Goal: Information Seeking & Learning: Find specific fact

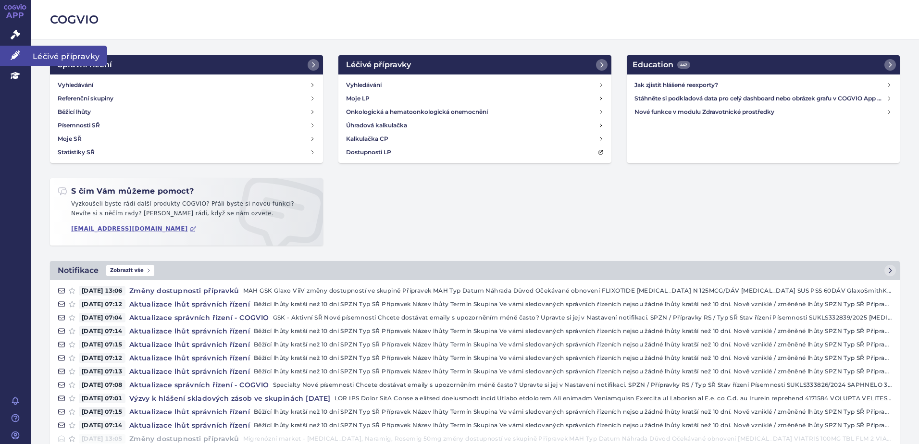
click at [17, 50] on link "Léčivé přípravky" at bounding box center [15, 56] width 31 height 20
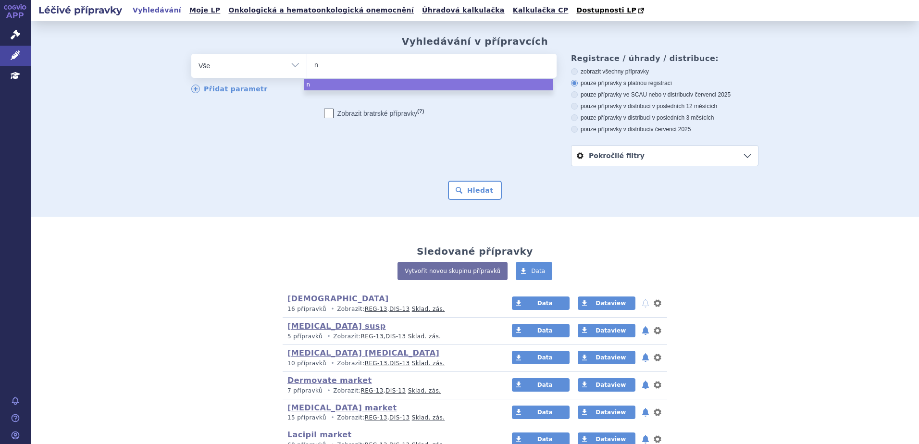
type input "nu"
type input "nucal"
type input "nucala"
select select "nucala"
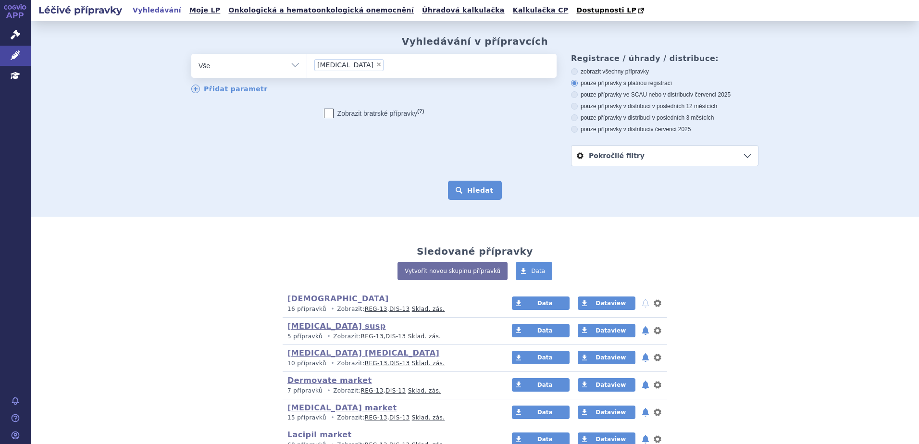
click at [461, 190] on button "Hledat" at bounding box center [475, 190] width 54 height 19
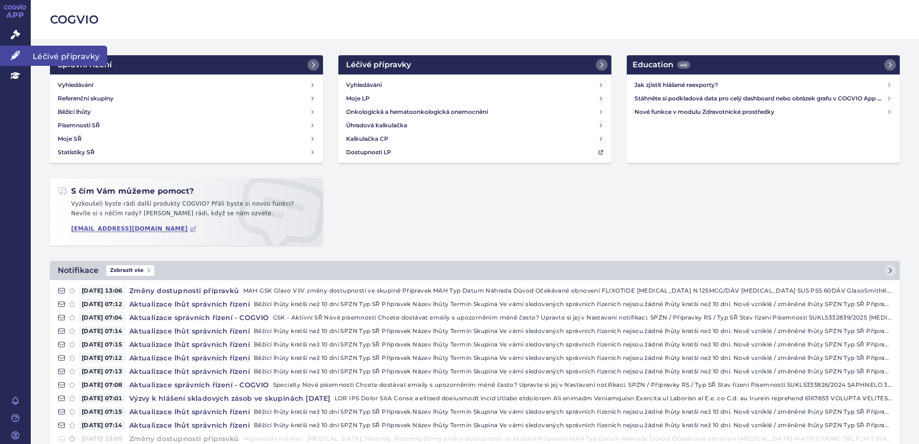
click at [4, 55] on link "Léčivé přípravky" at bounding box center [15, 56] width 31 height 20
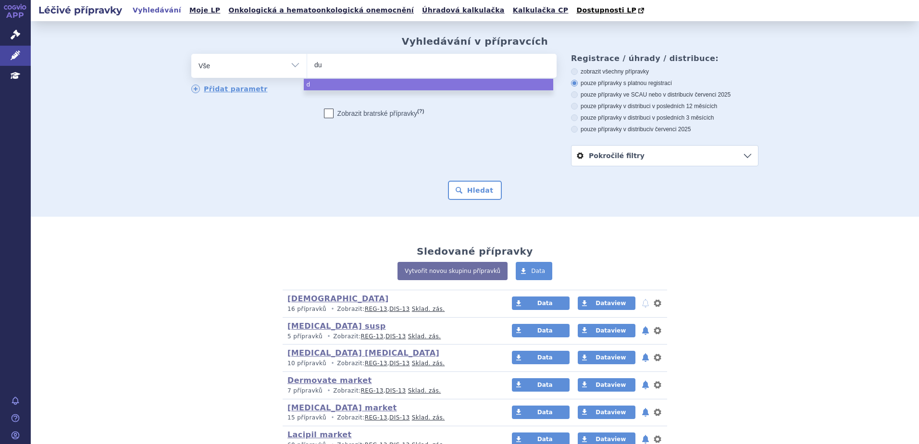
type input "dup"
type input "dupix"
type input "dupixen"
type input "dupixent"
select select "dupixent"
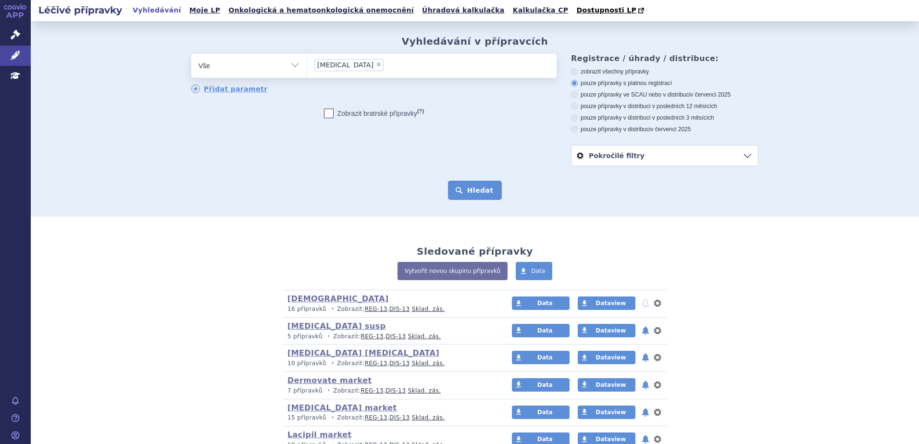
click at [478, 193] on button "Hledat" at bounding box center [475, 190] width 54 height 19
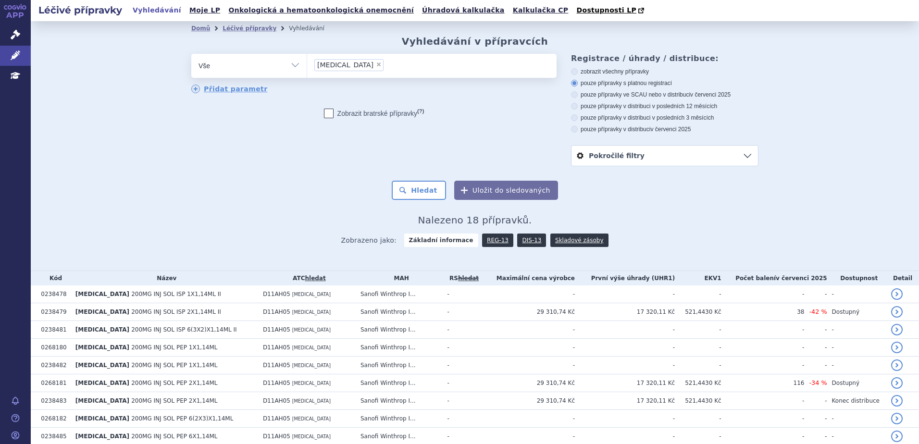
click at [376, 64] on span "×" at bounding box center [379, 65] width 6 height 6
click at [307, 64] on select "dupixent" at bounding box center [307, 65] width 0 height 24
select select
click at [345, 64] on ul at bounding box center [432, 64] width 250 height 20
click at [307, 64] on select "[MEDICAL_DATA]" at bounding box center [307, 65] width 0 height 24
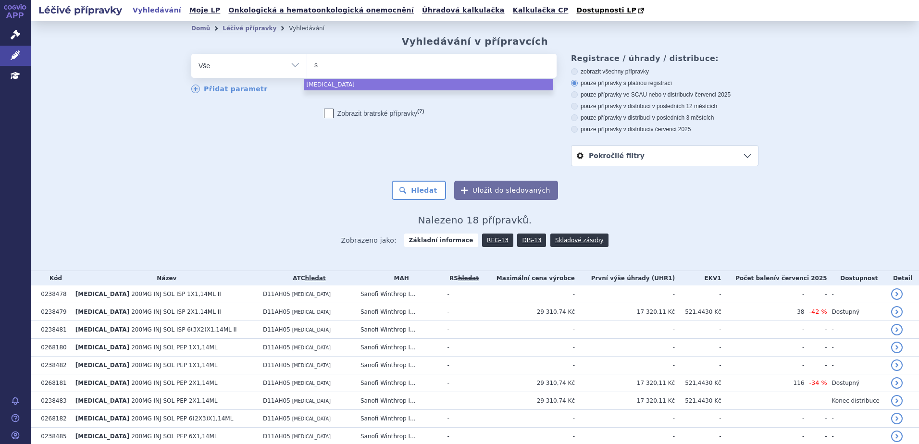
type input "se"
type input "seret"
type input "sereti"
type input "seretide"
select select "seretide"
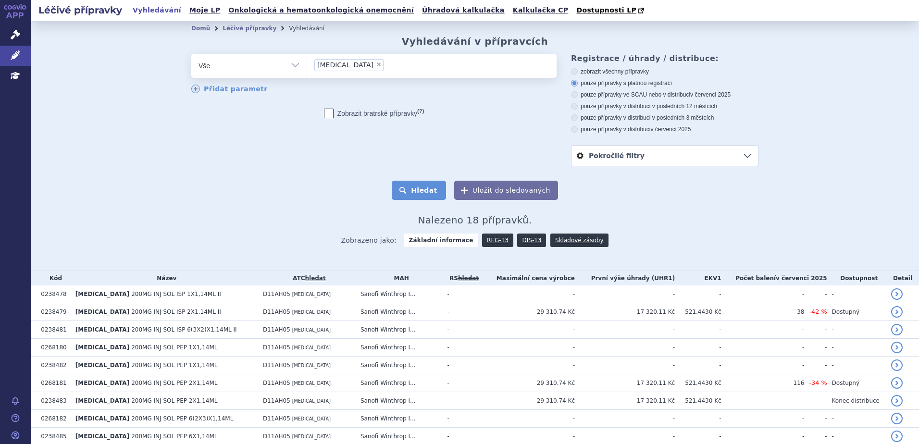
click at [428, 195] on button "Hledat" at bounding box center [419, 190] width 54 height 19
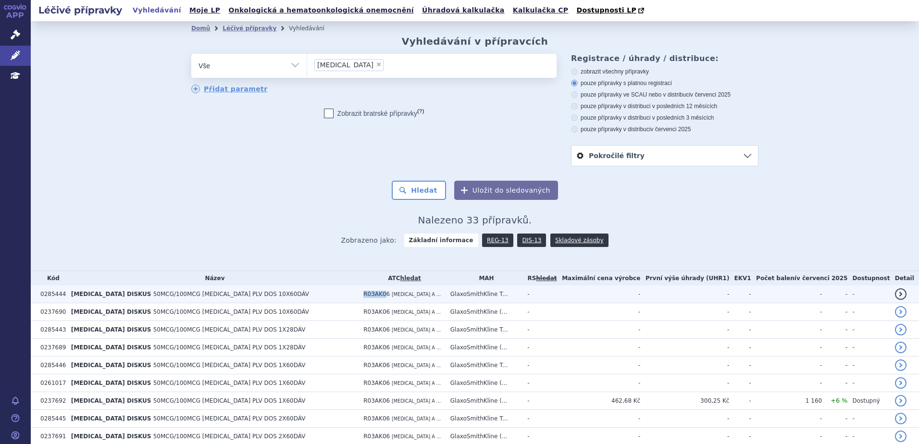
drag, startPoint x: 300, startPoint y: 295, endPoint x: 320, endPoint y: 295, distance: 19.7
click at [364, 295] on span "R03AK06" at bounding box center [377, 294] width 26 height 7
drag, startPoint x: 300, startPoint y: 294, endPoint x: 317, endPoint y: 297, distance: 17.0
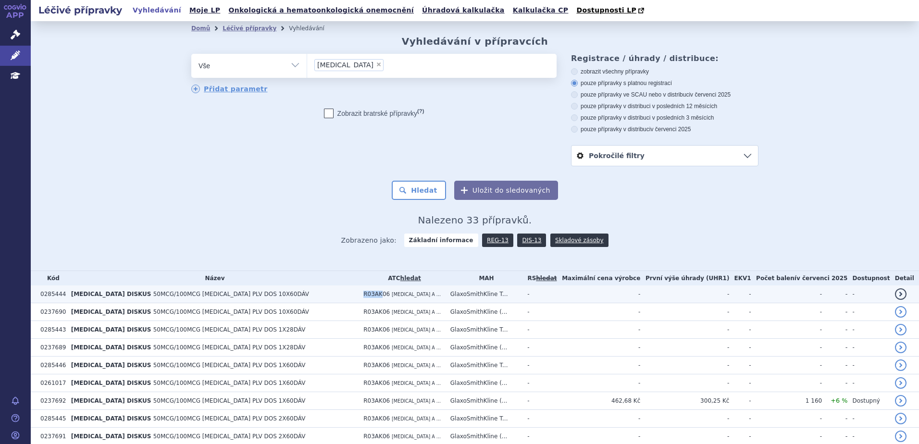
click at [364, 297] on span "R03AK06" at bounding box center [377, 294] width 26 height 7
copy span "R03AK"
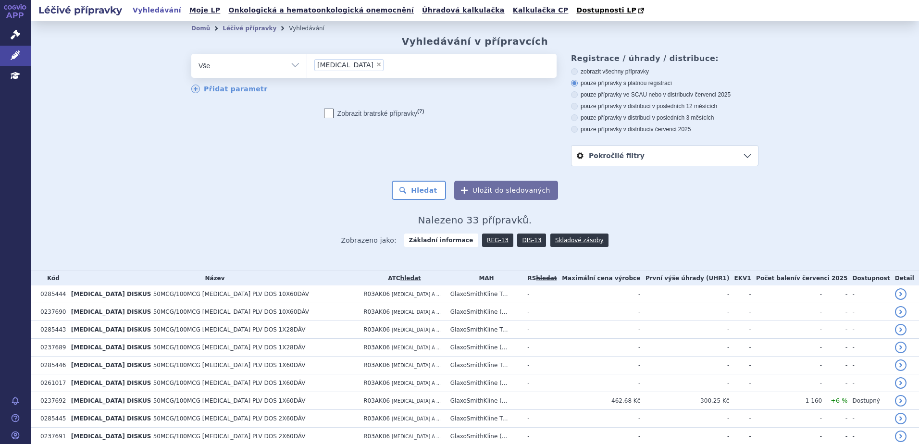
click at [376, 62] on span "×" at bounding box center [379, 65] width 6 height 6
click at [307, 62] on select "seretide" at bounding box center [307, 65] width 0 height 24
select select
type input "R03AK"
select select "R03AK"
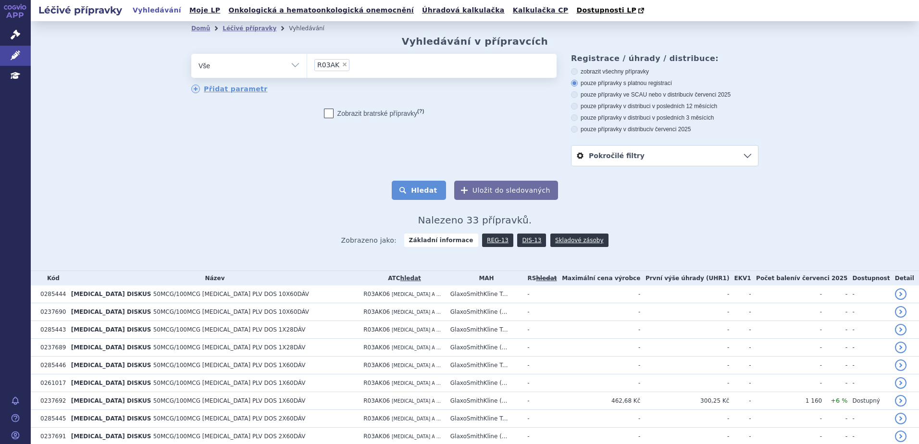
click at [416, 187] on button "Hledat" at bounding box center [419, 190] width 54 height 19
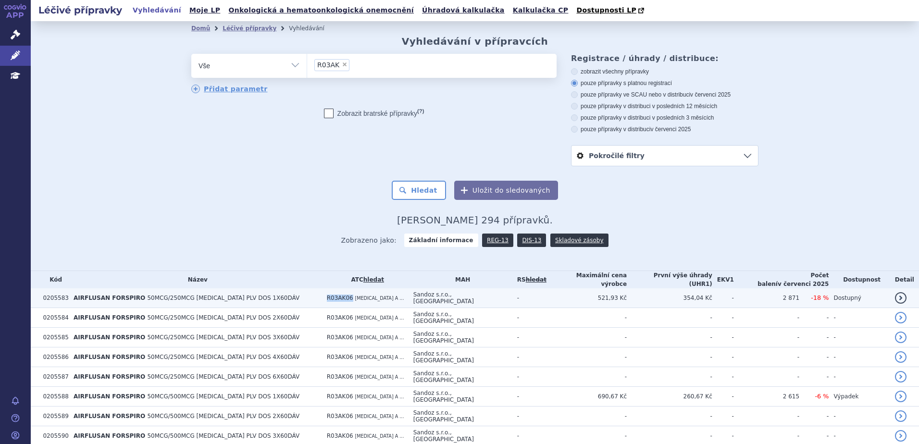
drag, startPoint x: 311, startPoint y: 293, endPoint x: 331, endPoint y: 293, distance: 20.2
click at [331, 295] on span "R03AK06" at bounding box center [340, 298] width 26 height 7
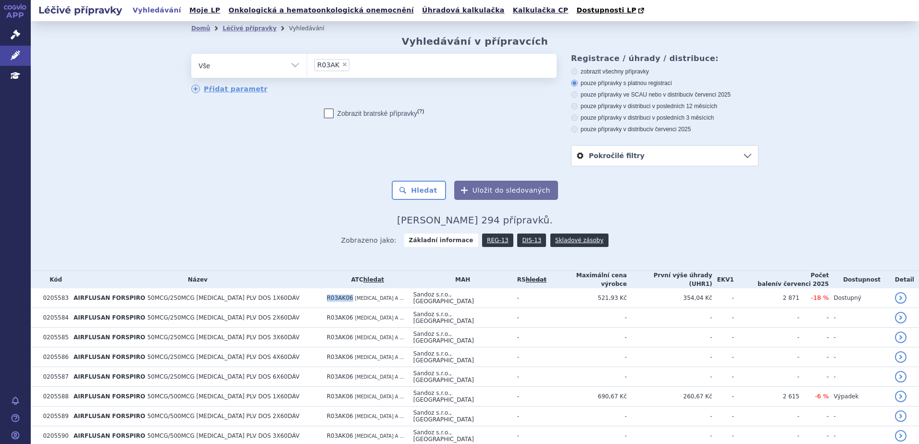
copy span "R03AK06"
click at [342, 65] on span "×" at bounding box center [345, 65] width 6 height 6
click at [307, 65] on select "R03AK" at bounding box center [307, 65] width 0 height 24
select select
type input "DUORESP SPIROMAX"
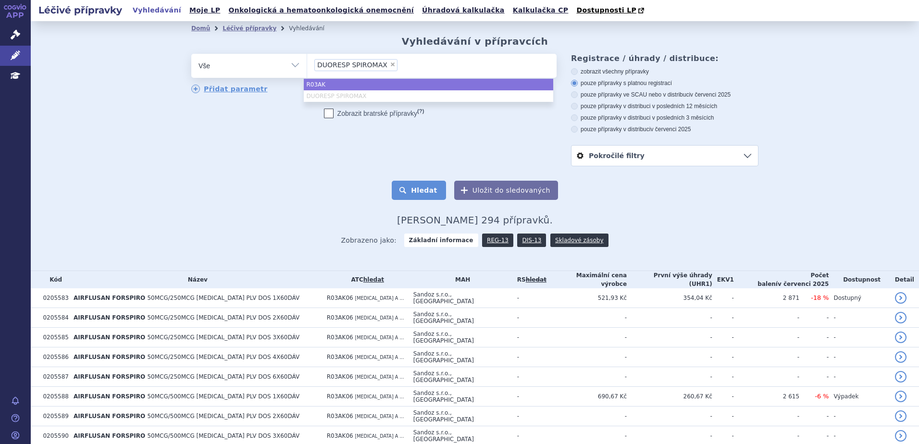
select select "R03AK"
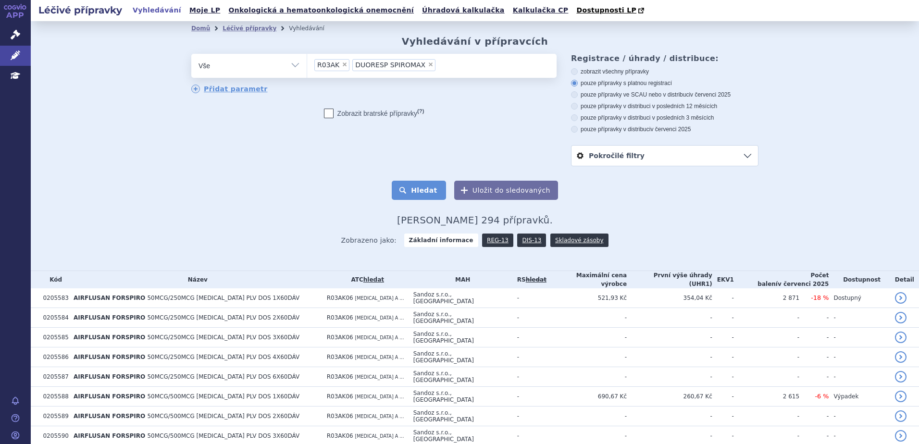
click at [407, 191] on button "Hledat" at bounding box center [419, 190] width 54 height 19
click at [342, 65] on span "×" at bounding box center [345, 65] width 6 height 6
click at [307, 65] on select "R03AK DUORESP SPIROMAX" at bounding box center [307, 65] width 0 height 24
select select "DUORESP SPIROMAX"
click at [413, 194] on button "Hledat" at bounding box center [419, 190] width 54 height 19
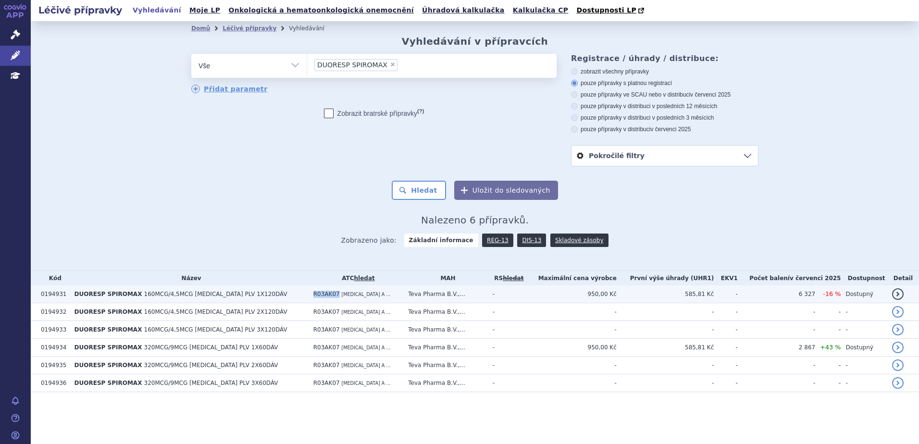
drag, startPoint x: 287, startPoint y: 295, endPoint x: 304, endPoint y: 295, distance: 17.3
click at [314, 295] on span "R03AK07" at bounding box center [327, 294] width 26 height 7
copy span "R03AK07"
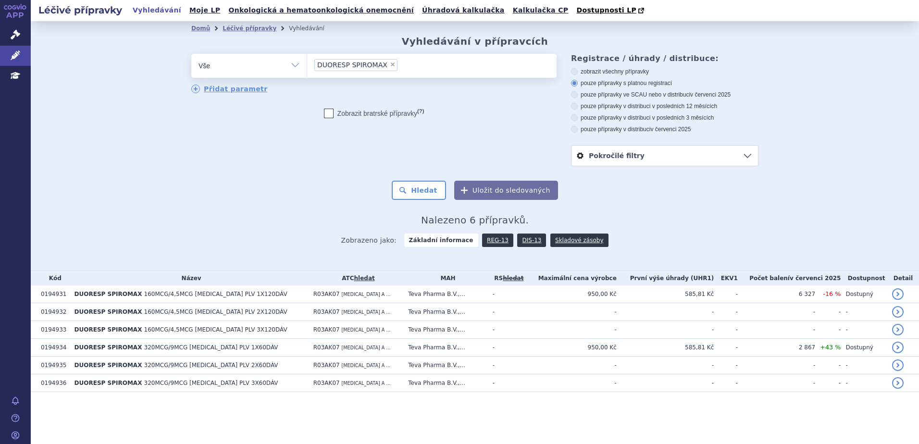
click at [390, 64] on span "×" at bounding box center [393, 65] width 6 height 6
click at [307, 64] on select "DUORESP SPIROMAX" at bounding box center [307, 65] width 0 height 24
select select
click at [387, 65] on ul at bounding box center [432, 64] width 250 height 20
click at [307, 65] on select "DUORESP SPIROMAX" at bounding box center [307, 65] width 0 height 24
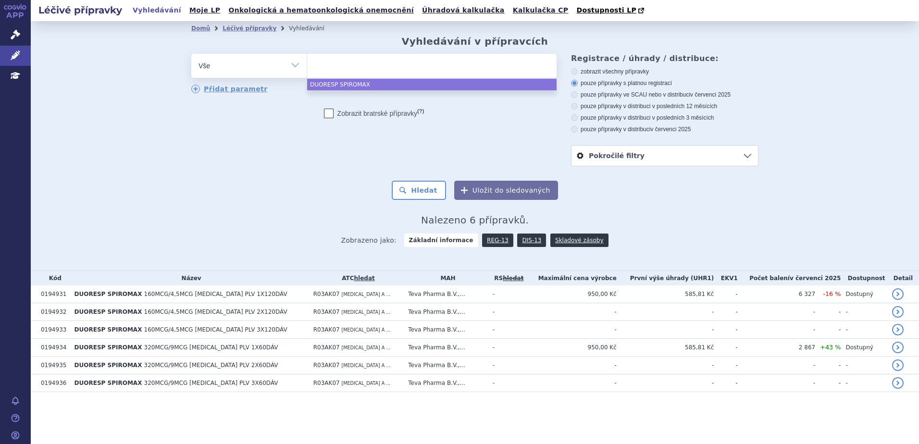
paste input "R03AK07"
type input "R03AK07"
select select "R03AK07"
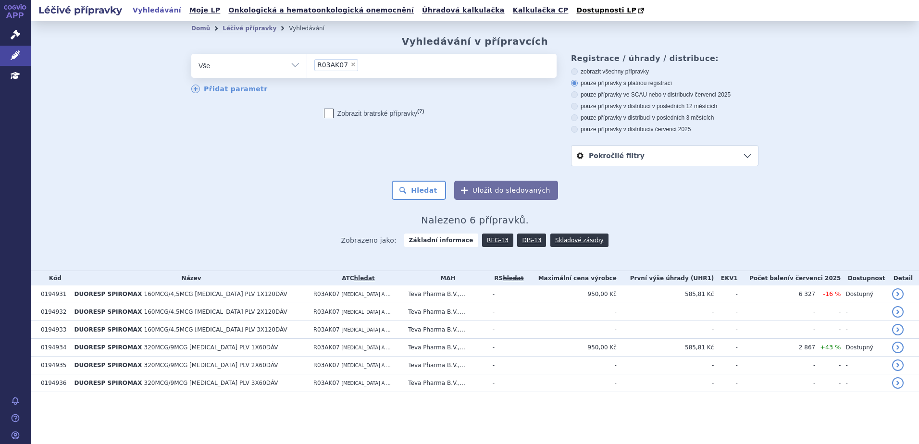
click at [352, 63] on span "×" at bounding box center [354, 65] width 6 height 6
click at [307, 63] on select "DUORESP SPIROMAX R03AK07" at bounding box center [307, 65] width 0 height 24
select select
type input "R"
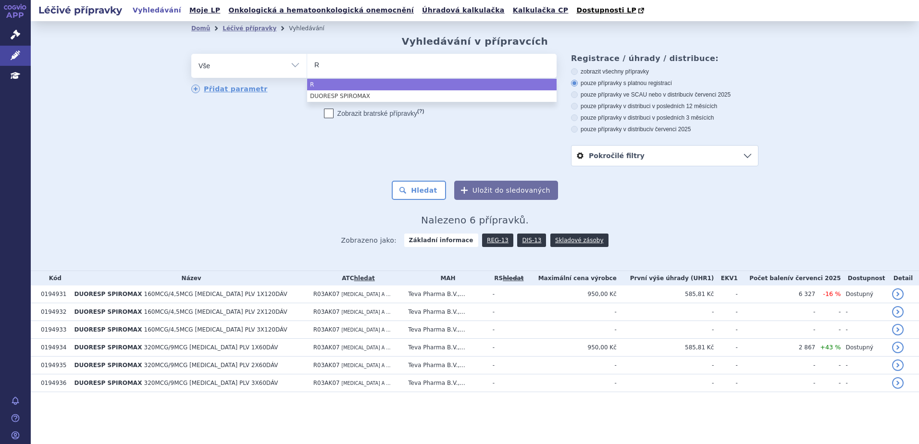
type input "R0"
type input "R03"
type input "R0"
type input "R03"
type input "R03A"
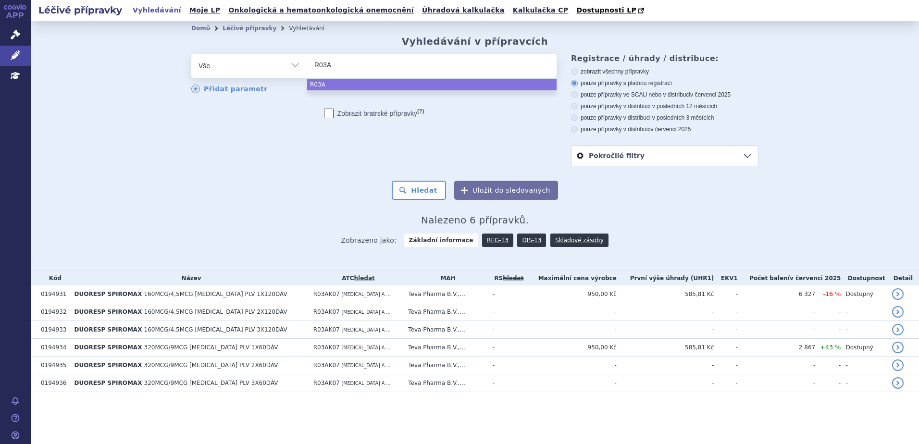
type input "R03AK"
select select "R03AK"
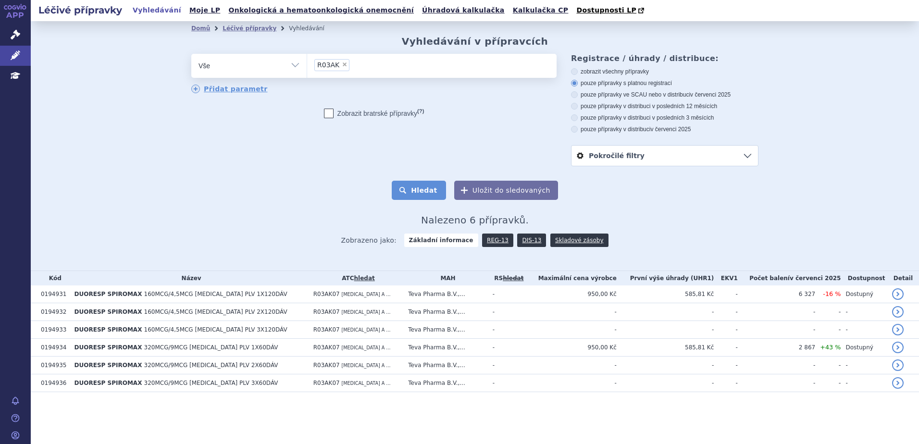
click at [415, 194] on button "Hledat" at bounding box center [419, 190] width 54 height 19
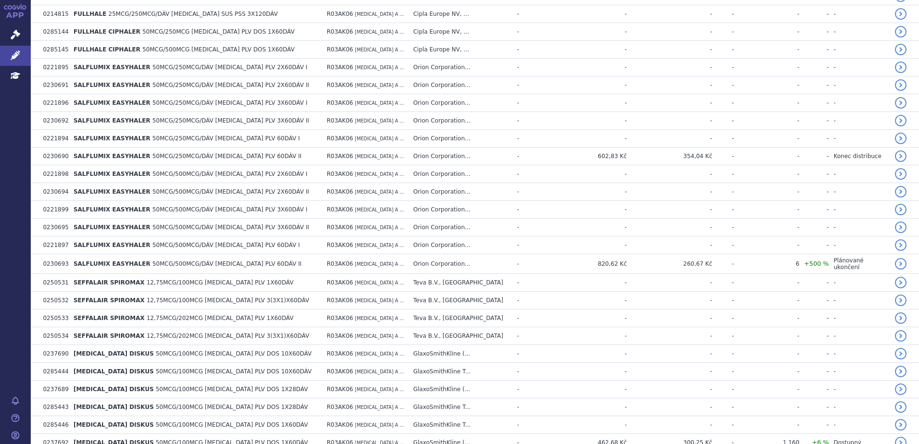
scroll to position [1691, 0]
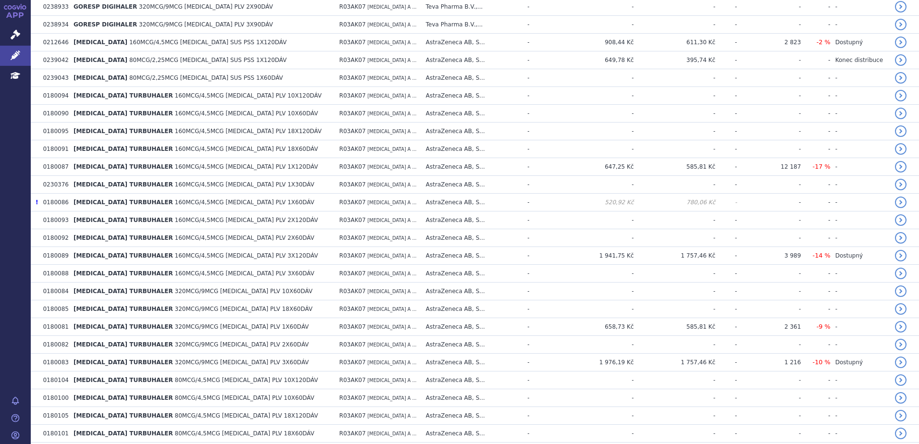
scroll to position [3471, 0]
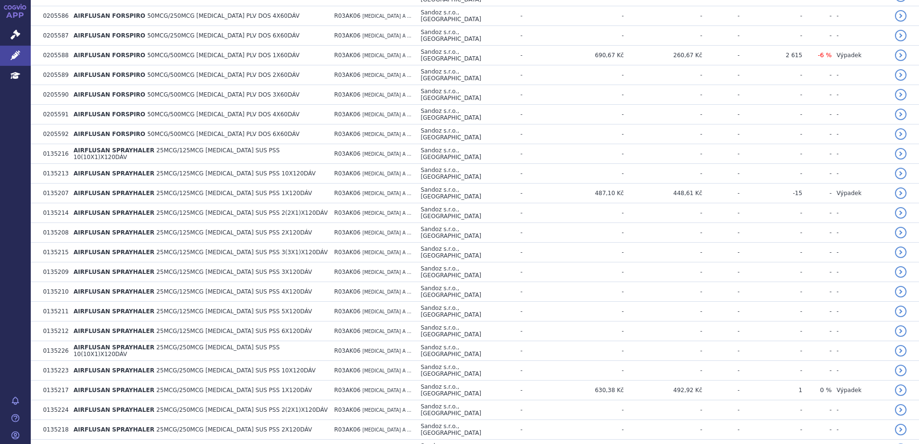
scroll to position [0, 0]
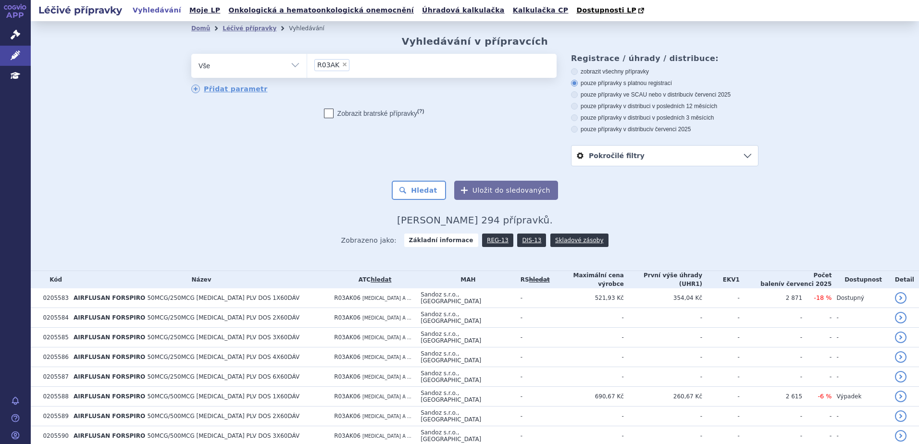
click at [342, 64] on span "×" at bounding box center [345, 65] width 6 height 6
click at [307, 64] on select "R03AK" at bounding box center [307, 65] width 0 height 24
select select
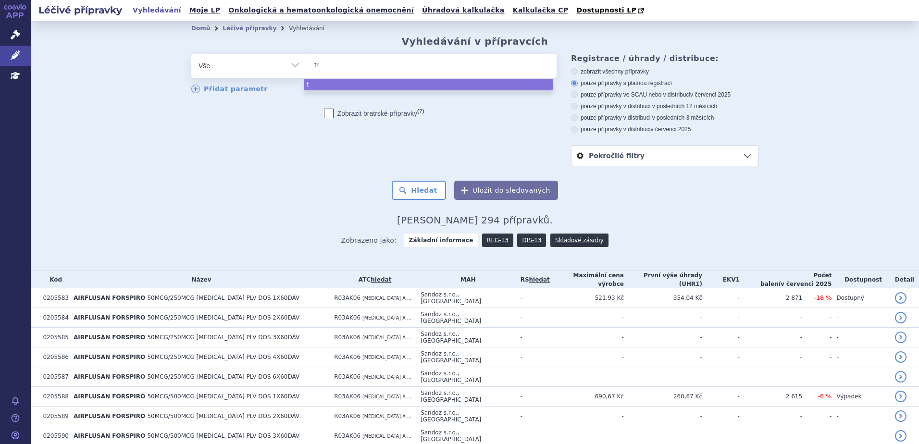
type input "tre"
type input "trele"
type input "trelegy"
select select "trelegy"
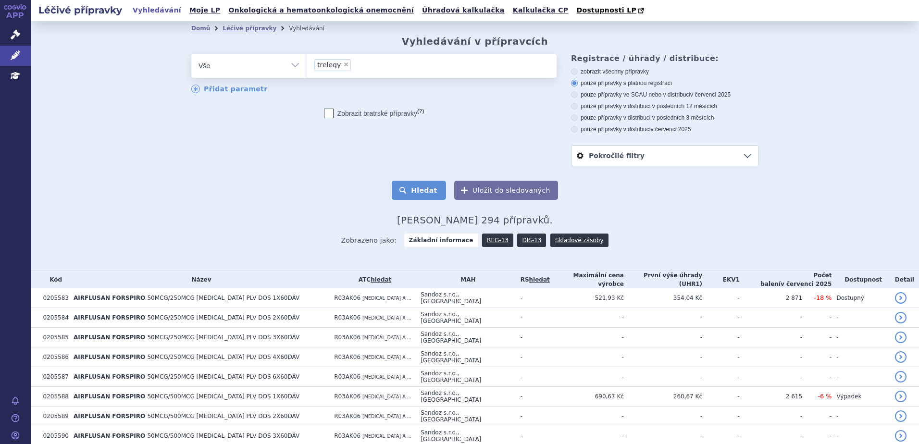
click at [417, 189] on button "Hledat" at bounding box center [419, 190] width 54 height 19
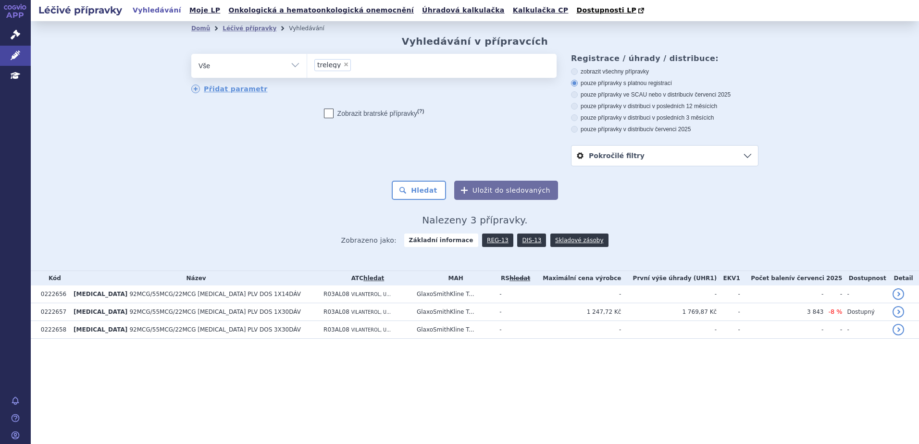
click at [343, 66] on span "×" at bounding box center [346, 65] width 6 height 6
click at [307, 66] on select "trelegy" at bounding box center [307, 65] width 0 height 24
select select
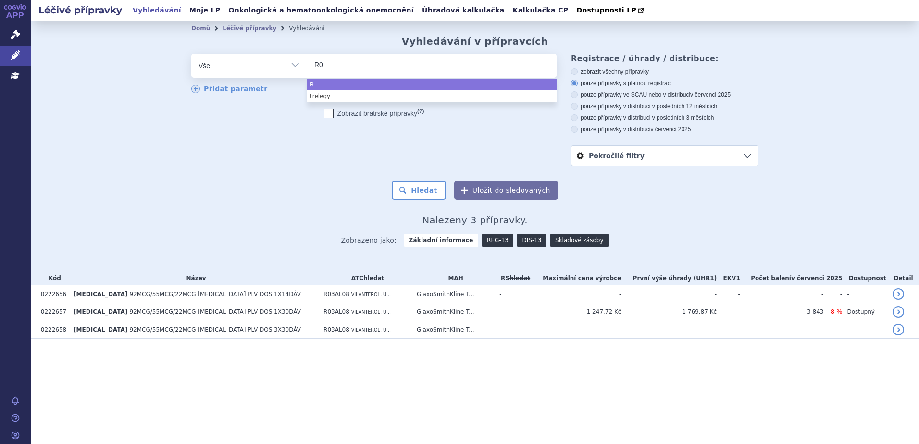
type input "R03"
type input "R03A"
type input "R03AL"
select select "R03AL"
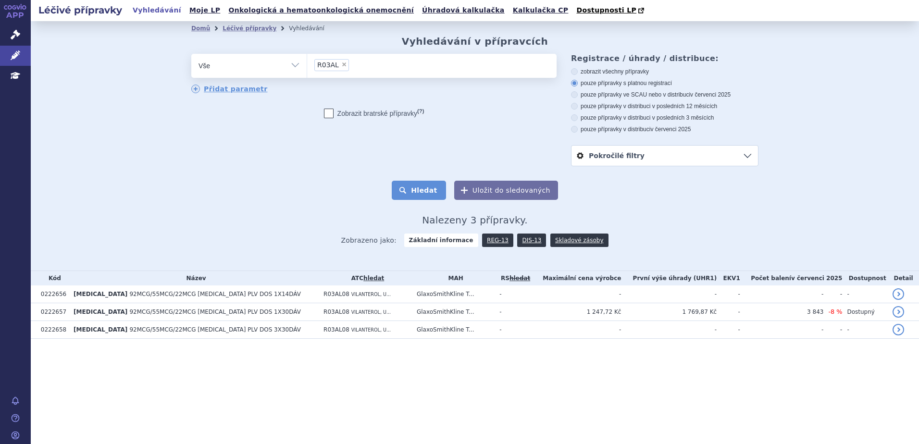
click at [436, 195] on button "Hledat" at bounding box center [419, 190] width 54 height 19
